Goal: Information Seeking & Learning: Learn about a topic

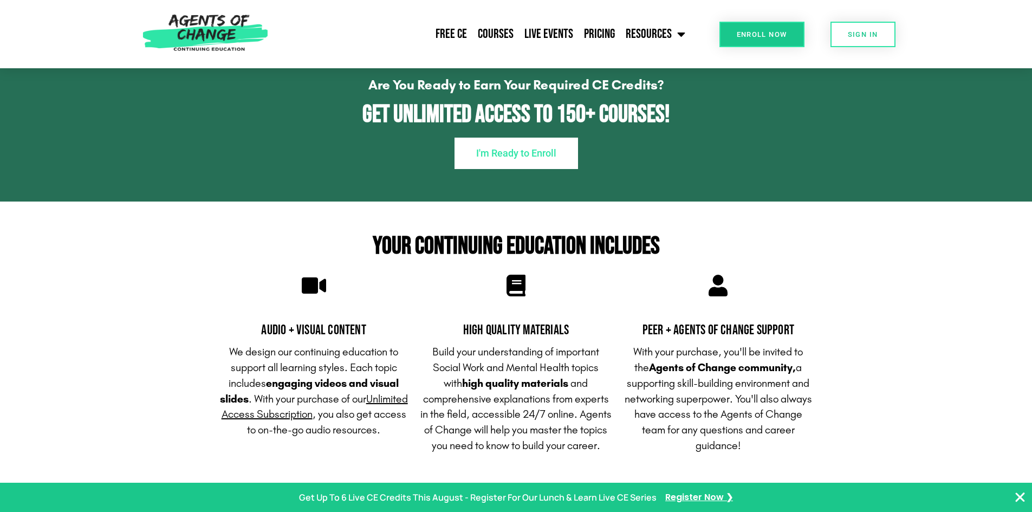
scroll to position [758, 0]
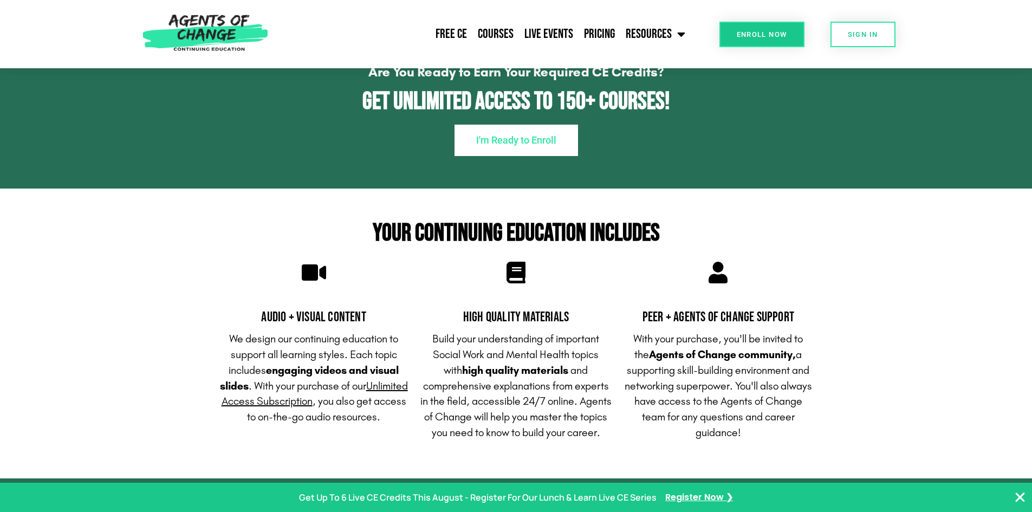
click at [314, 404] on u "Unlimited Access Subscription" at bounding box center [315, 393] width 186 height 29
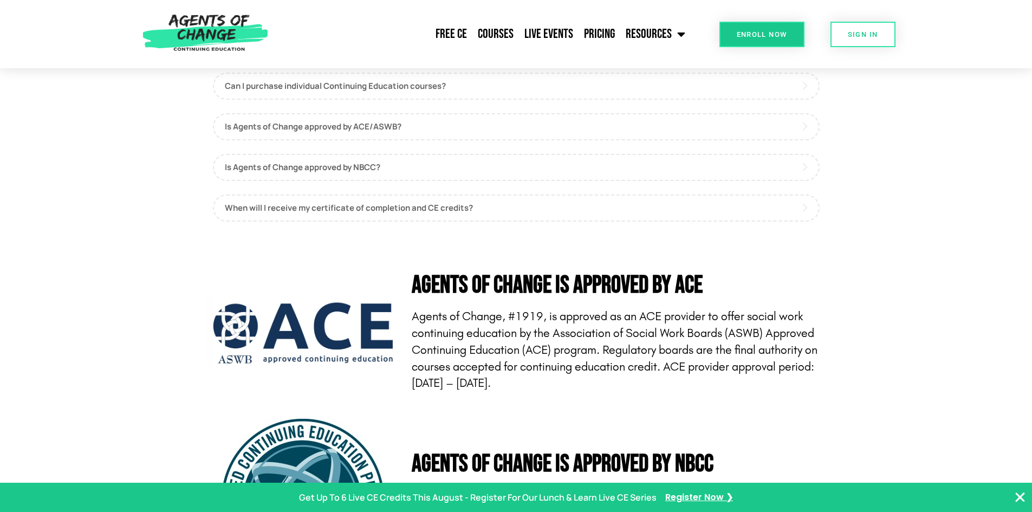
scroll to position [3141, 0]
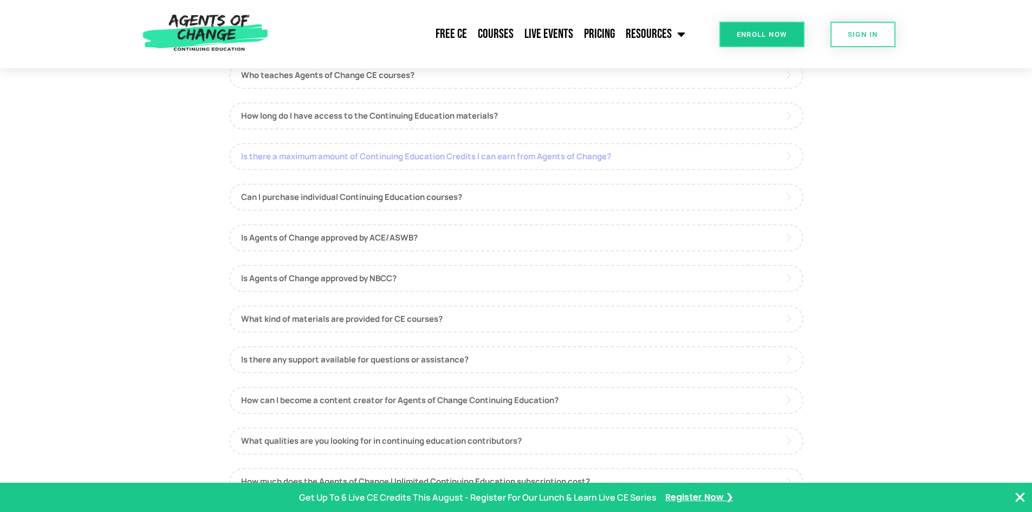
scroll to position [108, 0]
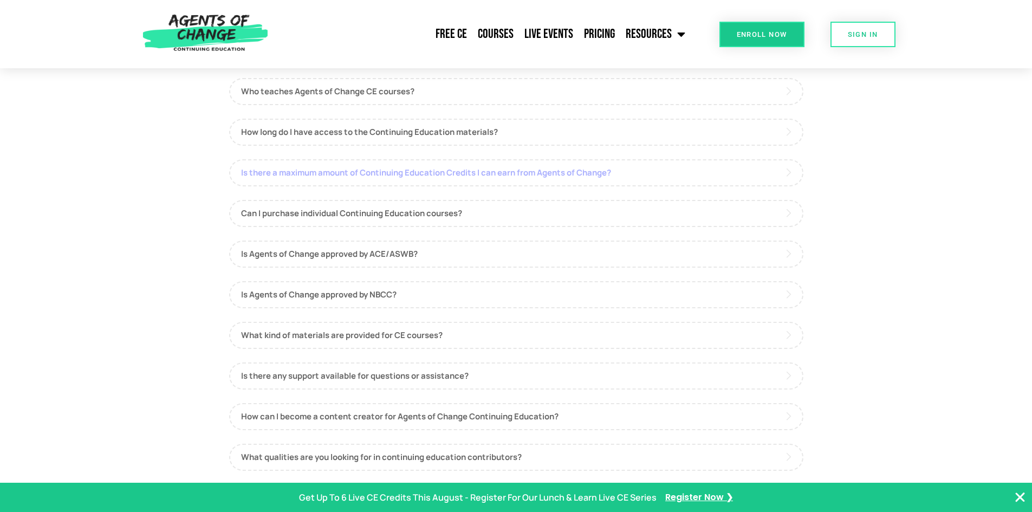
click at [336, 171] on link "Is there a maximum amount of Continuing Education Credits I can earn from Agent…" at bounding box center [516, 172] width 574 height 27
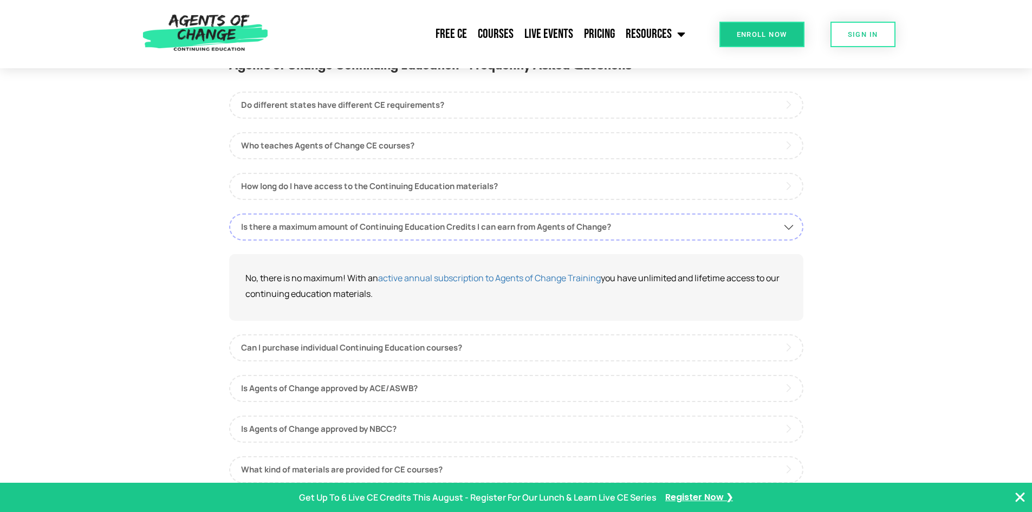
scroll to position [0, 0]
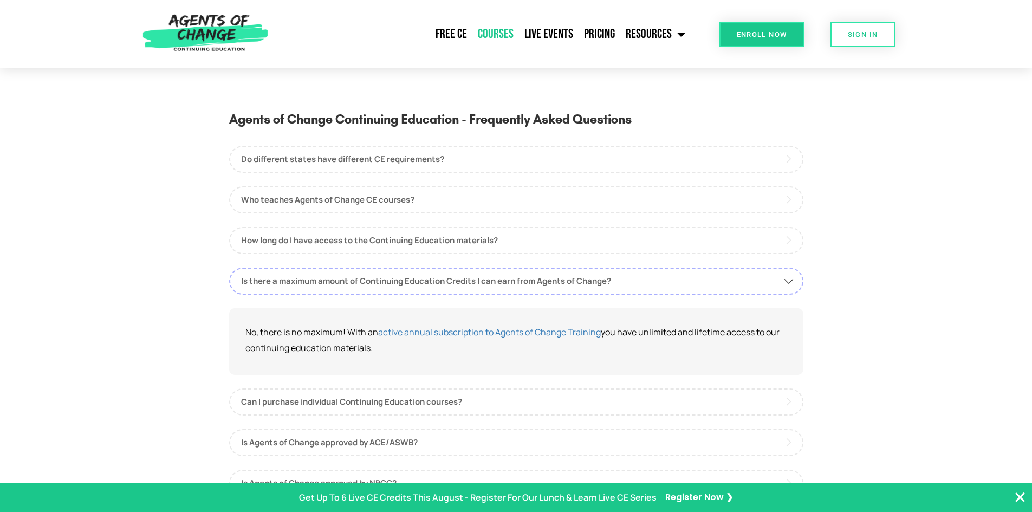
click at [488, 29] on link "Courses" at bounding box center [495, 34] width 47 height 27
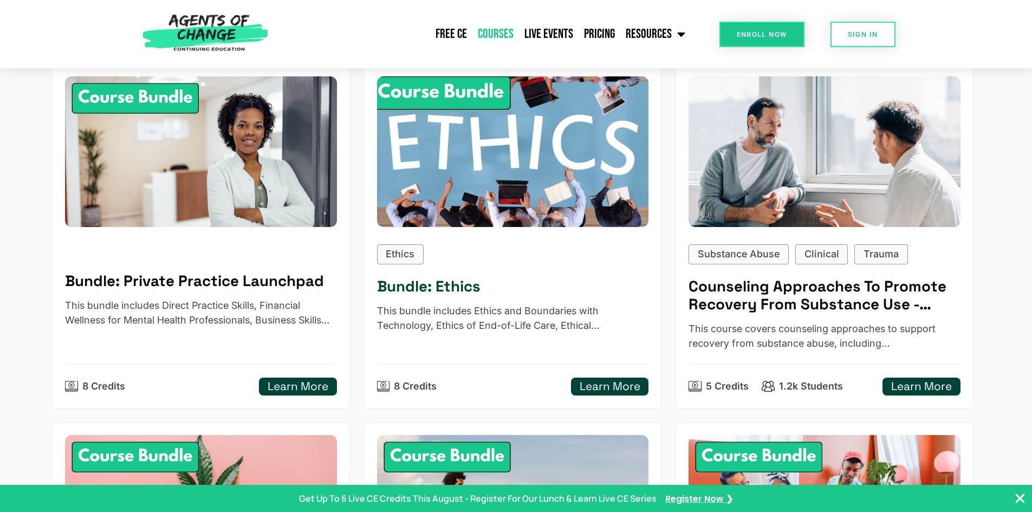
scroll to position [542, 0]
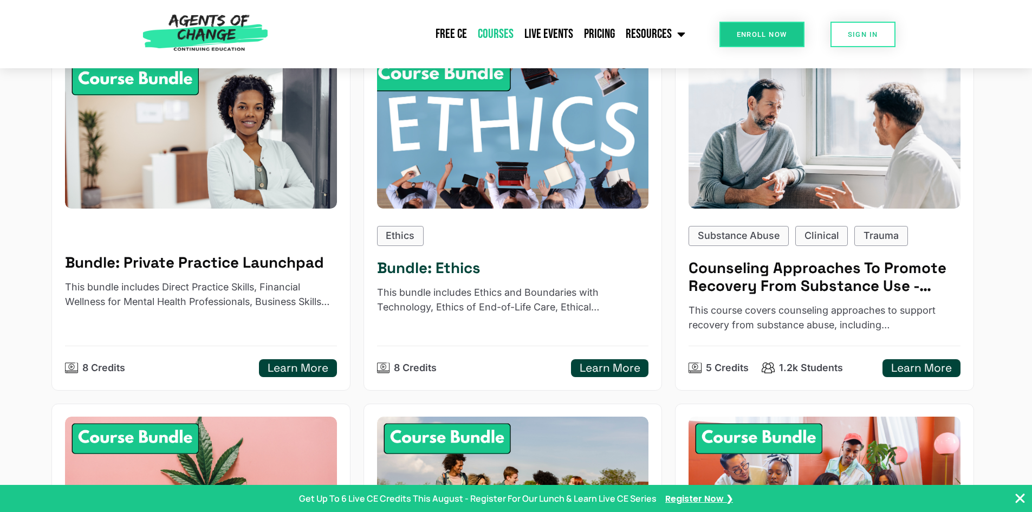
click at [591, 364] on h5 "Learn More" at bounding box center [610, 368] width 61 height 14
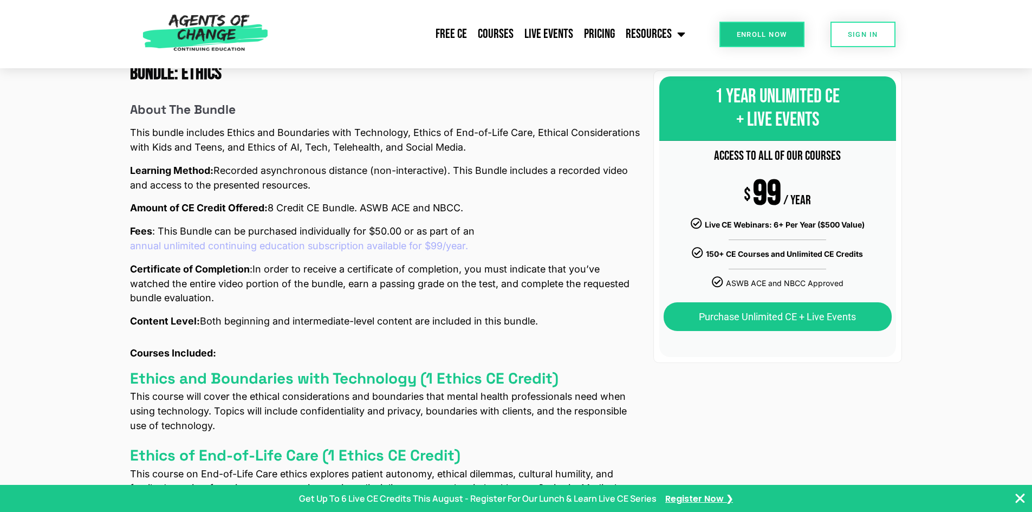
scroll to position [325, 0]
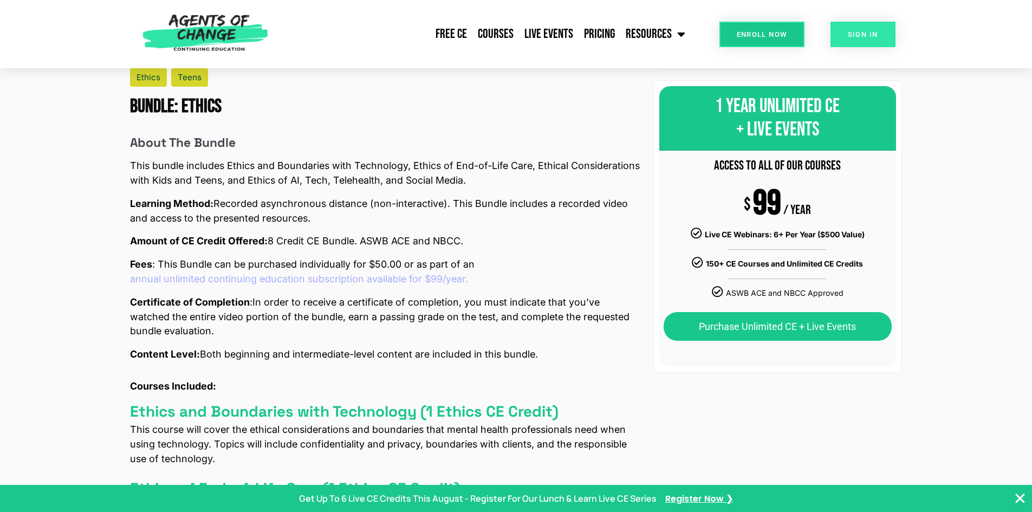
click at [868, 34] on span "SIGN IN" at bounding box center [863, 34] width 30 height 7
